Goal: Find specific page/section: Find specific page/section

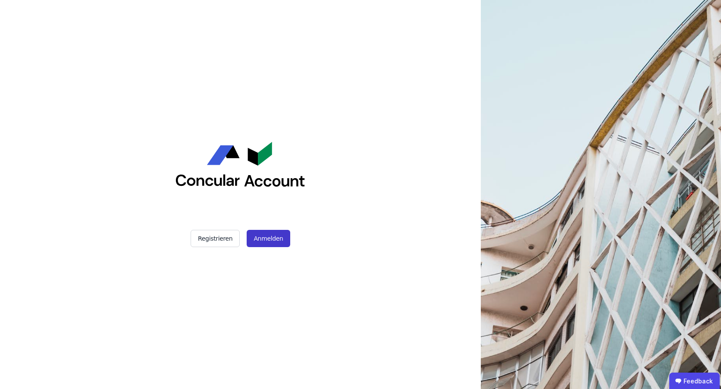
click at [269, 240] on button "Anmelden" at bounding box center [268, 238] width 43 height 17
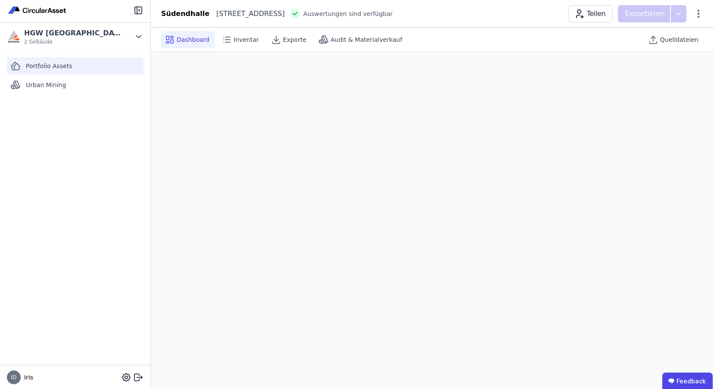
click at [26, 59] on div "Portfolio Assets" at bounding box center [75, 65] width 137 height 17
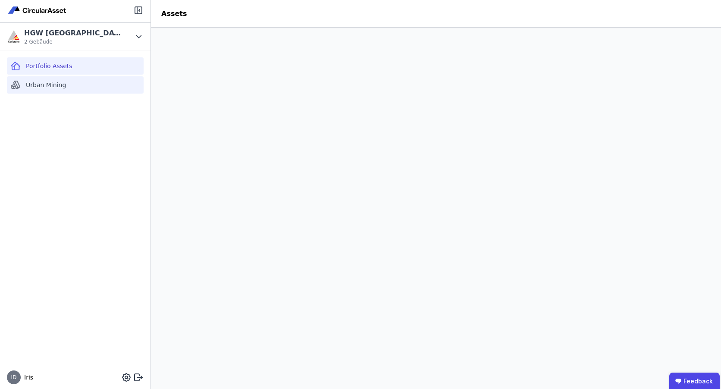
click at [48, 91] on div "Urban Mining" at bounding box center [75, 84] width 137 height 17
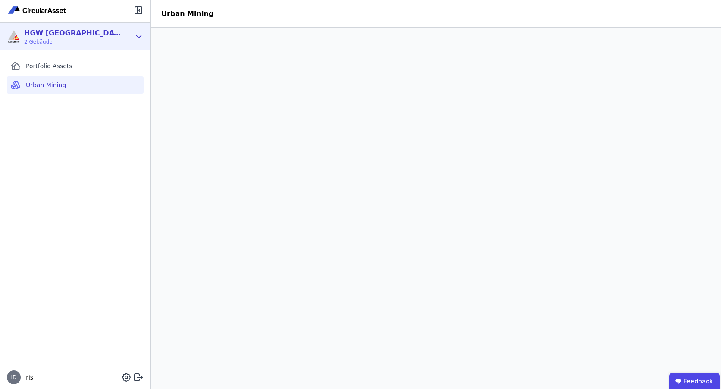
click at [56, 42] on span "2 Gebäude" at bounding box center [73, 41] width 99 height 7
